Goal: Entertainment & Leisure: Consume media (video, audio)

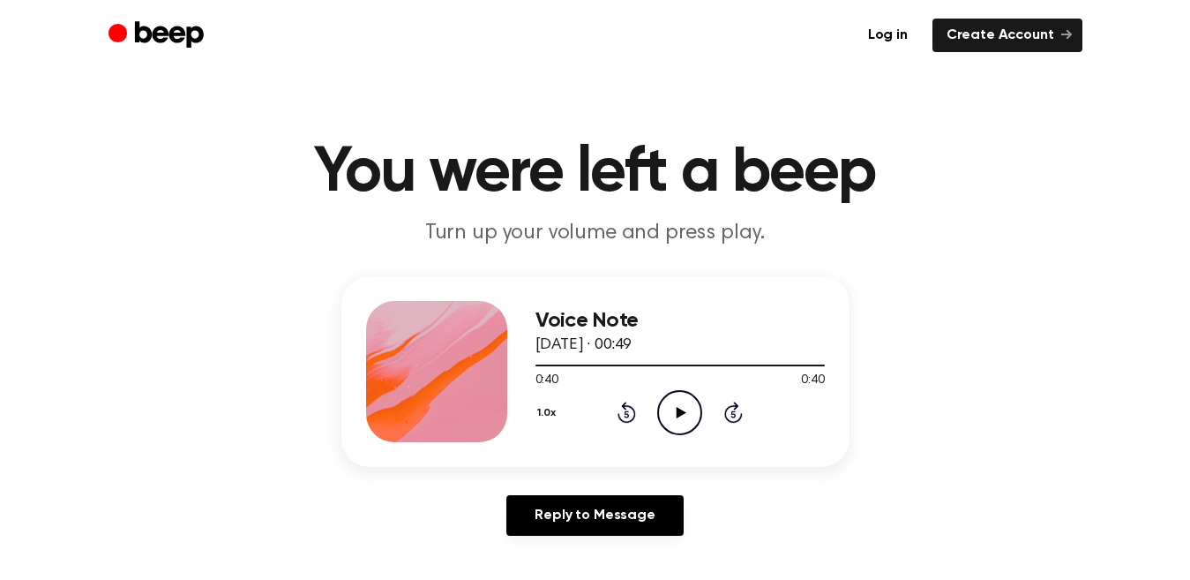
click at [665, 411] on icon "Play Audio" at bounding box center [679, 412] width 45 height 45
click at [558, 363] on div at bounding box center [680, 364] width 289 height 14
click at [631, 373] on div "0:40 0:40" at bounding box center [680, 381] width 289 height 19
drag, startPoint x: 643, startPoint y: 361, endPoint x: 677, endPoint y: 407, distance: 56.8
click at [649, 369] on div at bounding box center [680, 364] width 289 height 14
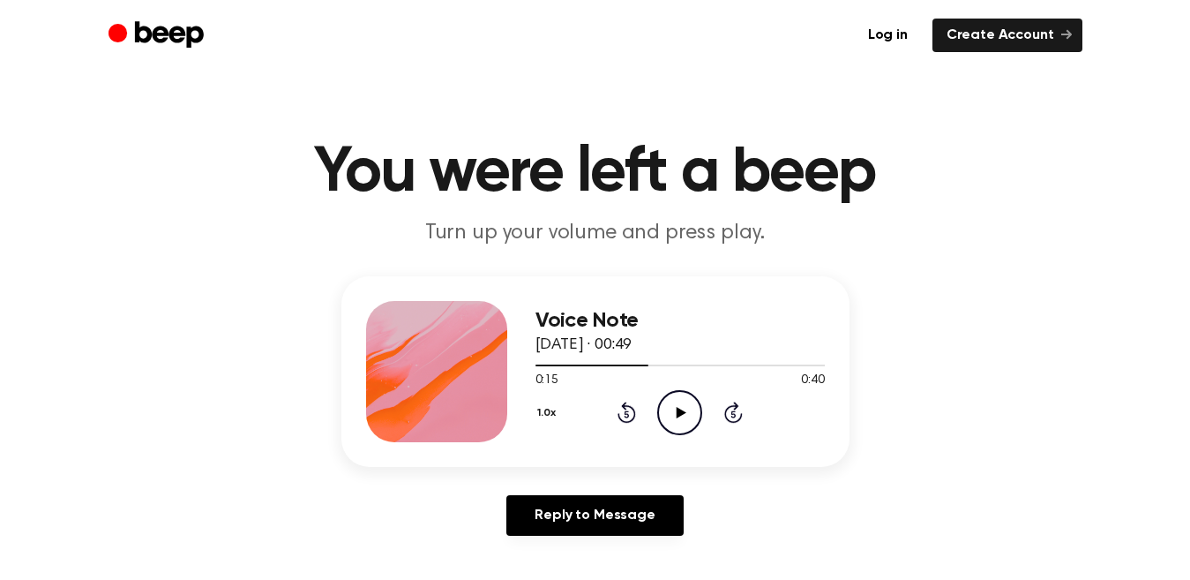
click at [696, 426] on icon "Play Audio" at bounding box center [679, 412] width 45 height 45
drag, startPoint x: 942, startPoint y: 206, endPoint x: 805, endPoint y: 283, distance: 157.3
click at [942, 205] on header "You were left a beep Turn up your volume and press play." at bounding box center [595, 194] width 1148 height 107
click at [684, 399] on icon "Play Audio" at bounding box center [679, 412] width 45 height 45
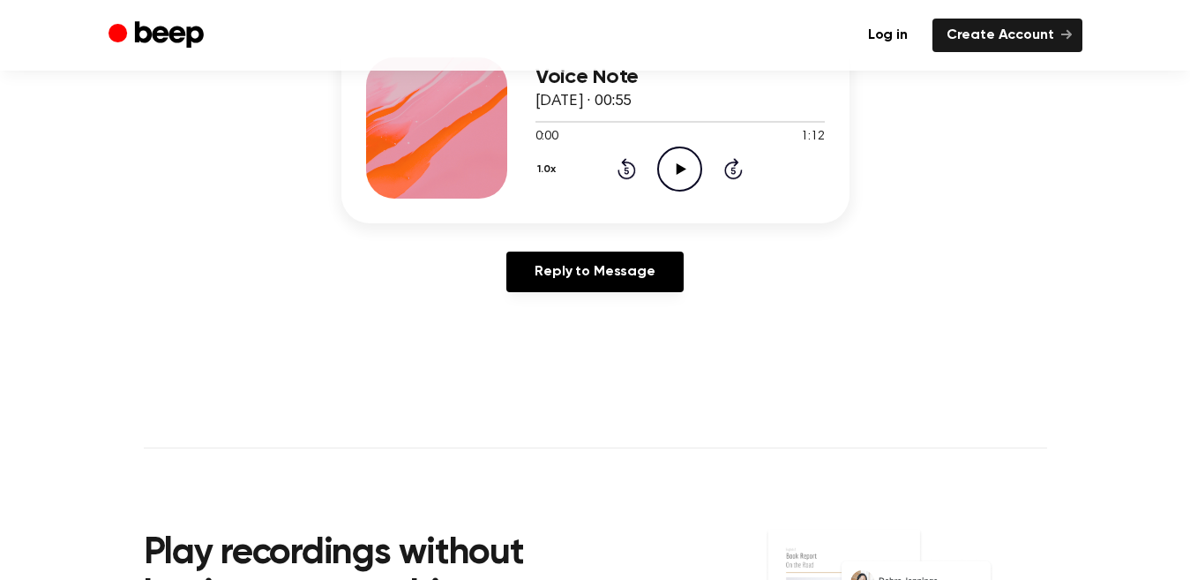
scroll to position [44, 0]
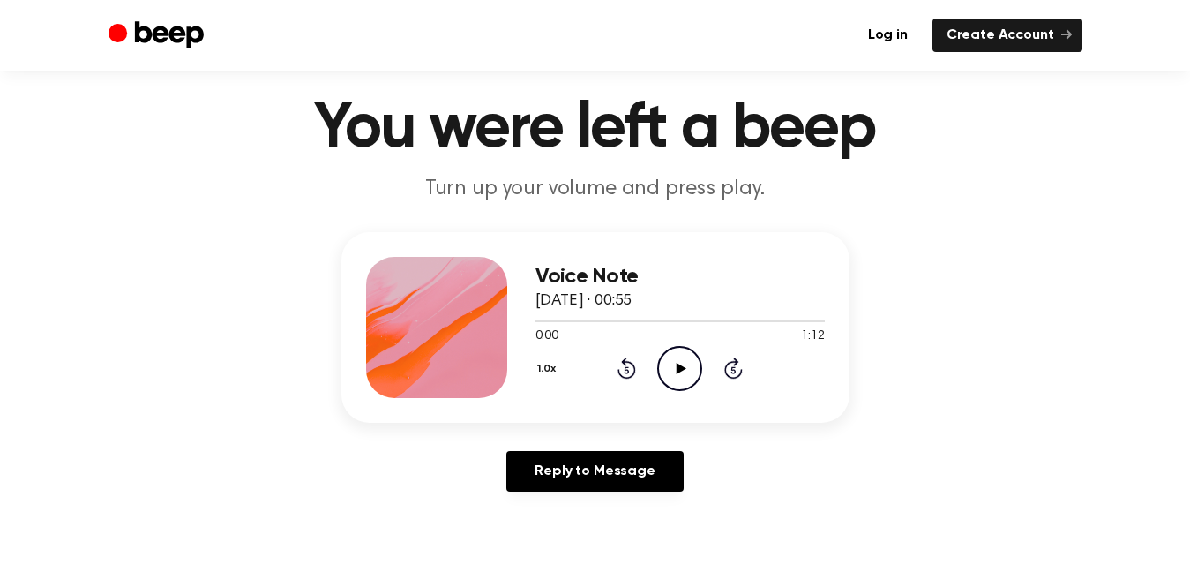
click at [680, 369] on icon at bounding box center [682, 368] width 10 height 11
click at [694, 359] on icon "Play Audio" at bounding box center [679, 368] width 45 height 45
